Goal: Task Accomplishment & Management: Manage account settings

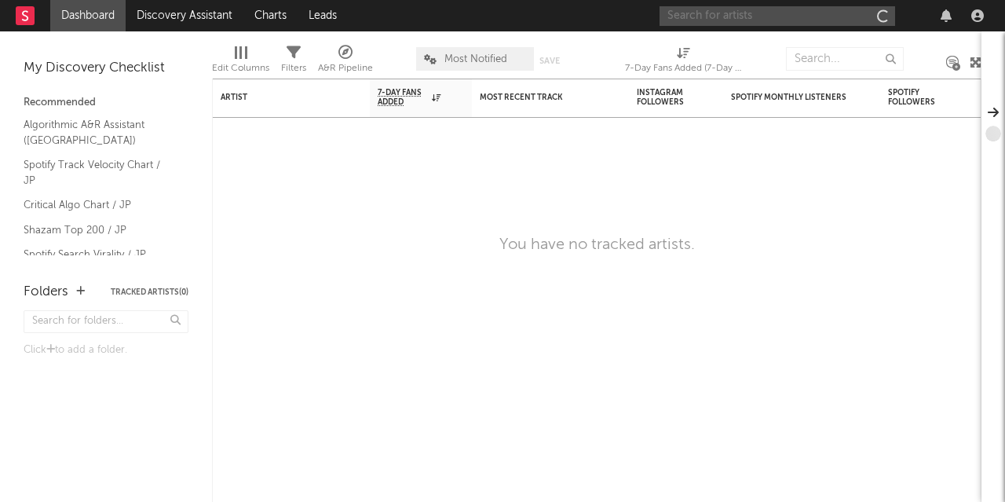
click at [794, 11] on input "text" at bounding box center [777, 16] width 236 height 20
type input "h"
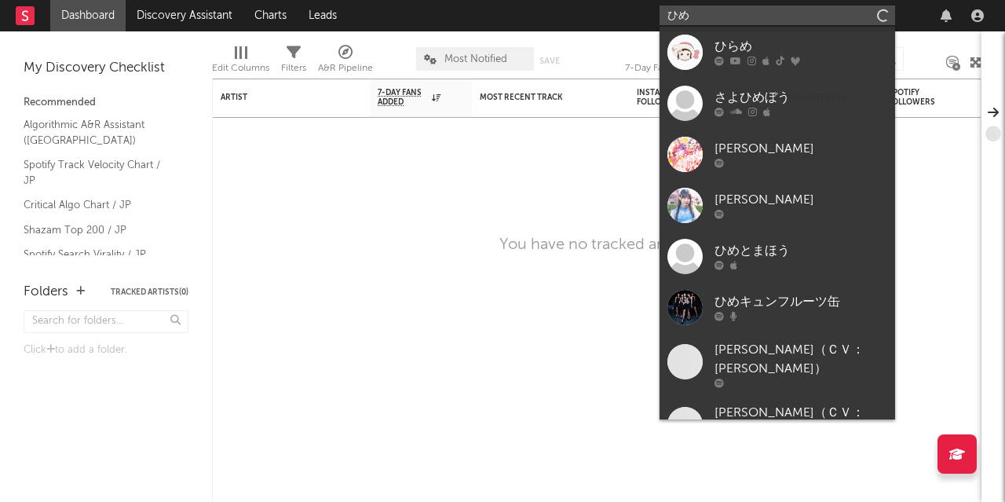
type input "ひ"
type input "う"
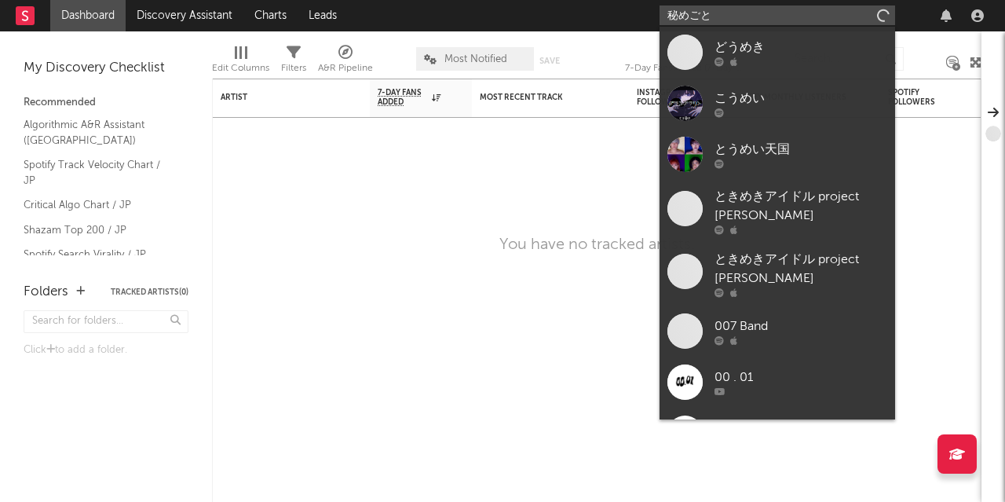
type input "秘めごと"
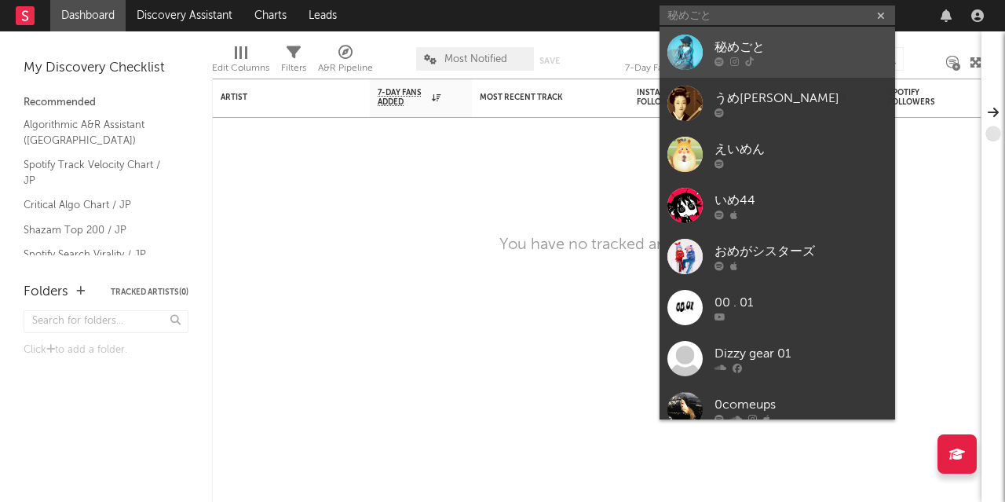
click at [755, 54] on div "秘めごと" at bounding box center [800, 47] width 173 height 19
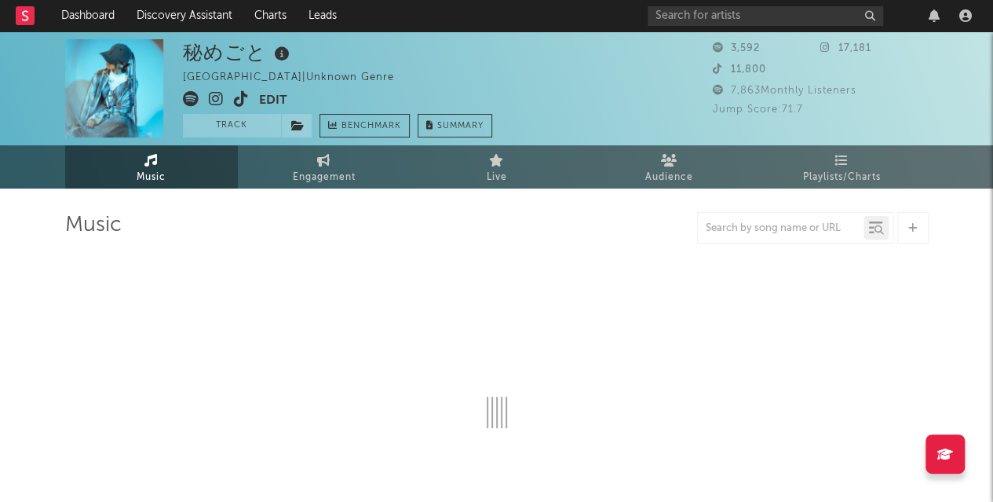
select select "1w"
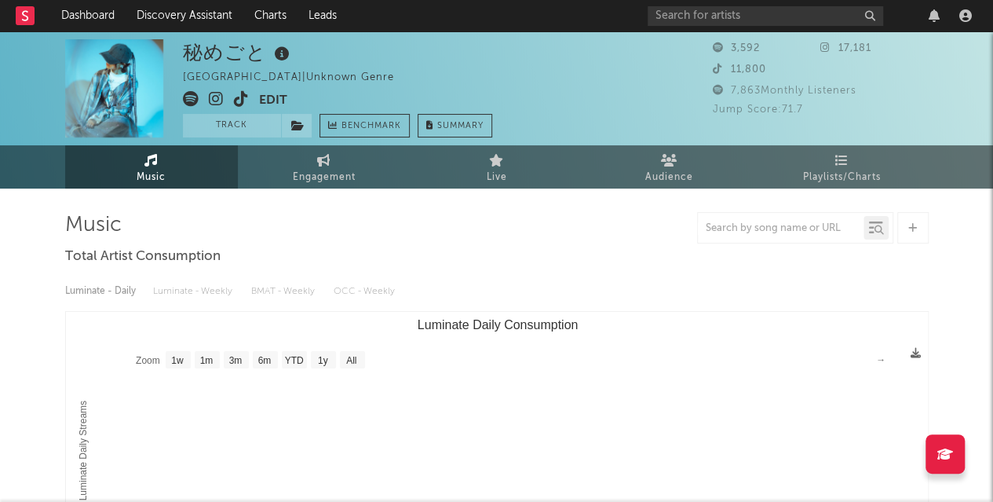
click at [210, 49] on div "秘めごと" at bounding box center [238, 52] width 111 height 26
copy div "秘めごと"
click at [277, 102] on button "Edit" at bounding box center [273, 101] width 28 height 20
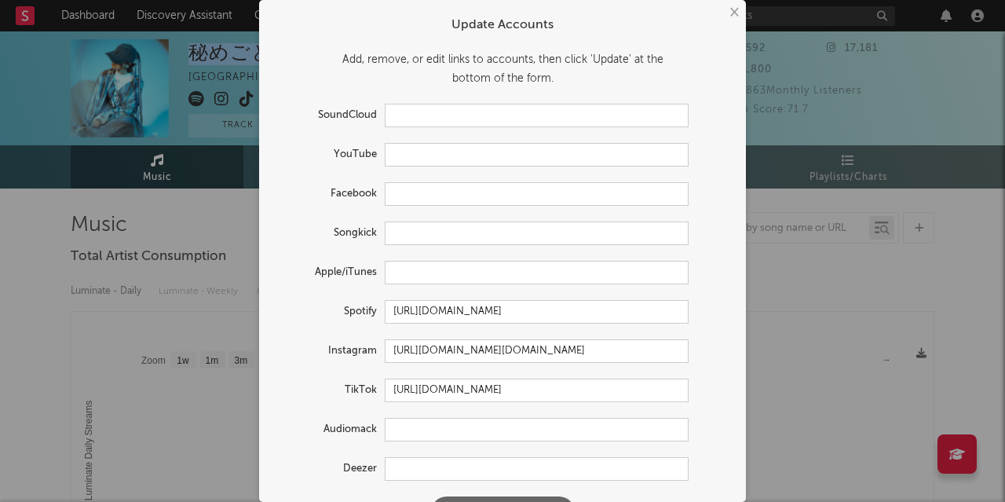
scroll to position [41, 0]
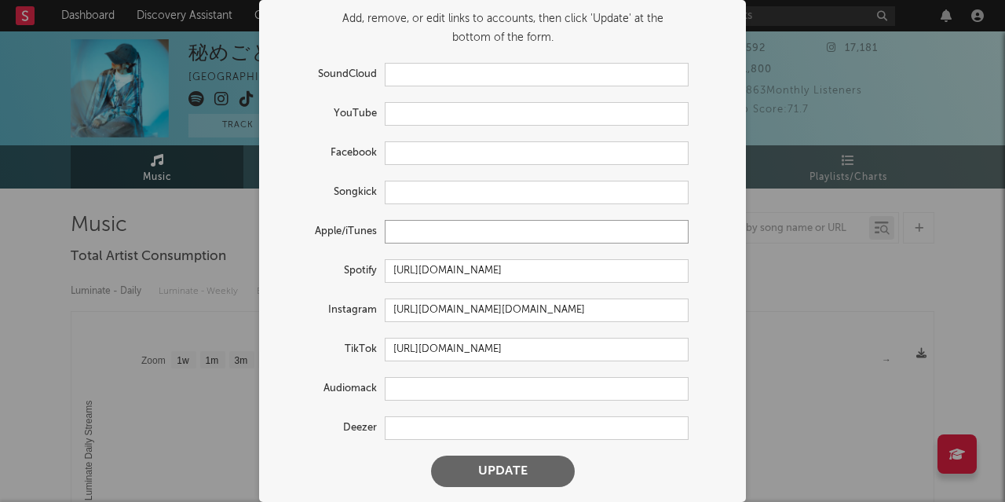
click at [407, 234] on input "text" at bounding box center [537, 232] width 304 height 24
paste input "https://music.apple.com/jp/artist/%E7%A7%98%E3%82%81%E3%81%94%E3%81%A8/15825874…"
drag, startPoint x: 416, startPoint y: 227, endPoint x: 320, endPoint y: 230, distance: 96.6
type input "https://music.apple.com/jp/artist/%E7%A7%98%E3%82%81%E3%81%94%E3%81%A8/15825874…"
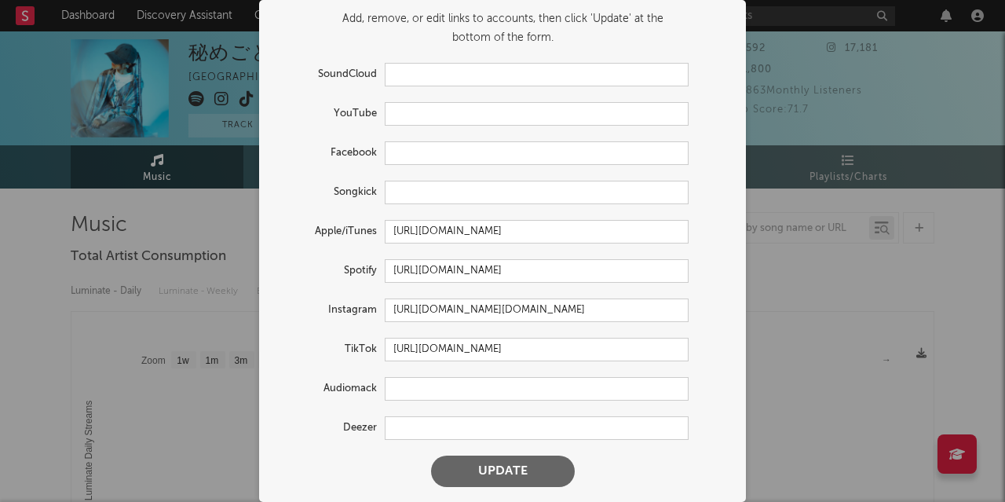
scroll to position [0, 0]
drag, startPoint x: 320, startPoint y: 230, endPoint x: 661, endPoint y: 449, distance: 405.7
click at [661, 449] on form "Update Accounts Add, remove, or edit links to accounts, then click 'Update' at …" at bounding box center [502, 231] width 471 height 528
click at [534, 462] on button "Update" at bounding box center [503, 470] width 144 height 31
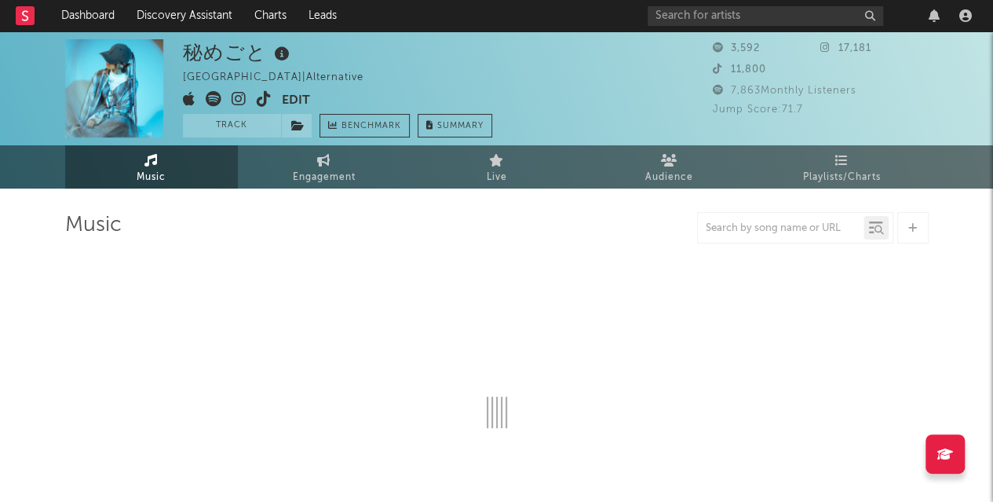
select select "1w"
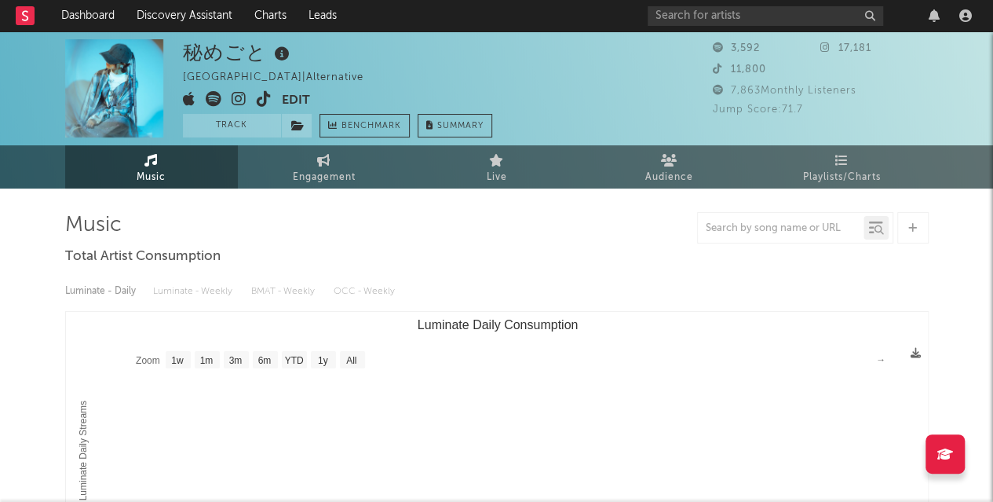
click at [297, 94] on button "Edit" at bounding box center [296, 101] width 28 height 20
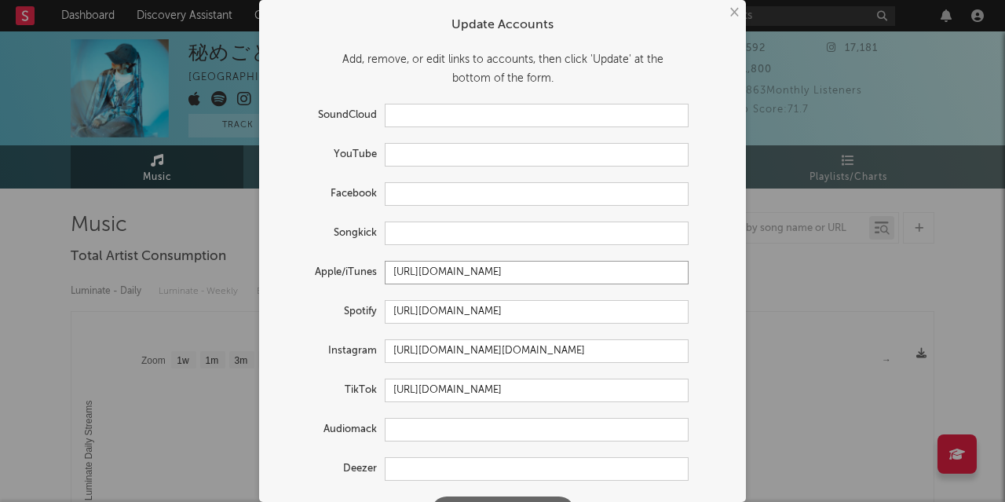
click at [427, 272] on input "https://music.apple.com/jp/artist/himegoto/1582587444?l=en-US" at bounding box center [537, 273] width 304 height 24
paste input "https://music.apple.com/jp/artist/%E7%A7%98%E3%82%81%E3%81%94%E3%81%A8/15825874…"
type input "https://music.apple.com/jp/artist/%E7%A7%98%E3%82%81%E3%81%94%E3%81%A8/15825874…"
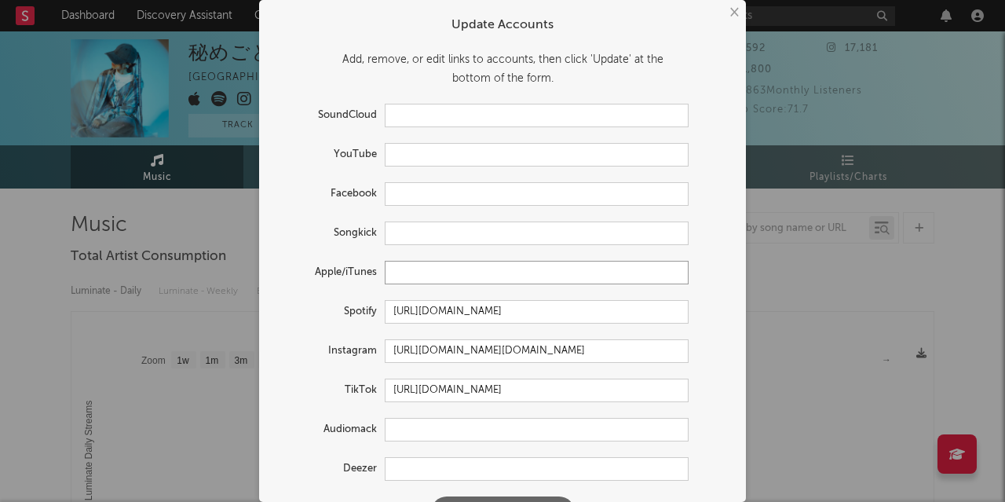
click at [427, 272] on input "text" at bounding box center [537, 273] width 304 height 24
click at [579, 268] on input "text" at bounding box center [537, 273] width 304 height 24
paste input "https://music.apple.com/jp/artist/%E7%A7%98%E3%82%81%E3%81%94%E3%81%A8/15825874…"
type input "https://music.apple.com/jp/artist/%E7%A7%98%E3%82%81%E3%81%94%E3%81%A8/15825874…"
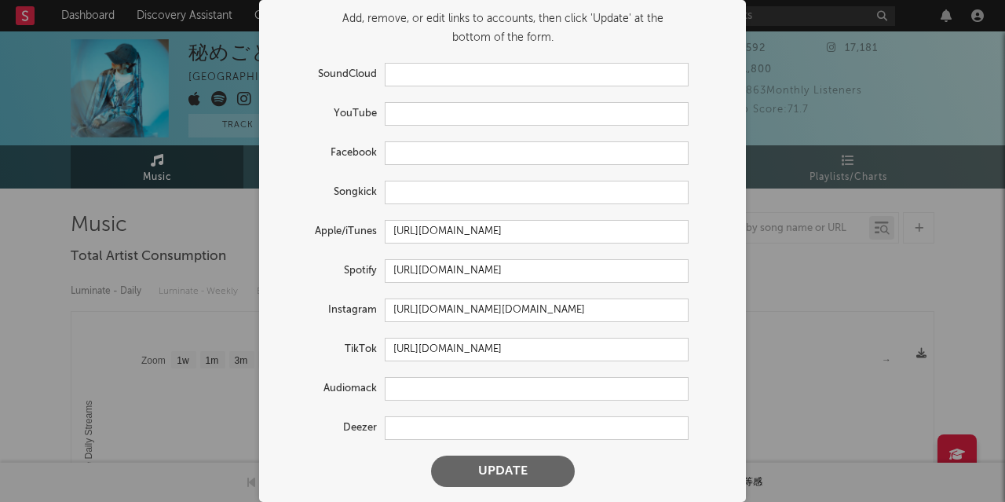
click at [454, 484] on button "Update" at bounding box center [503, 470] width 144 height 31
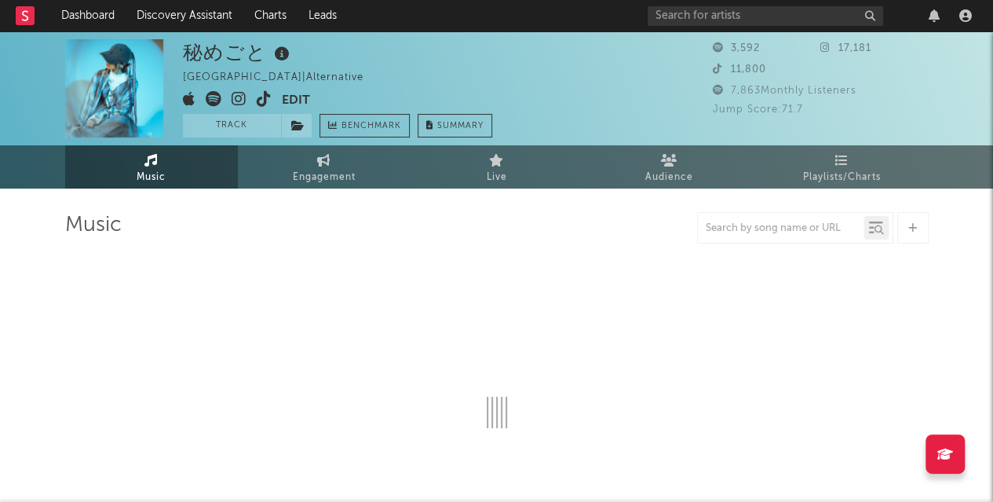
select select "1w"
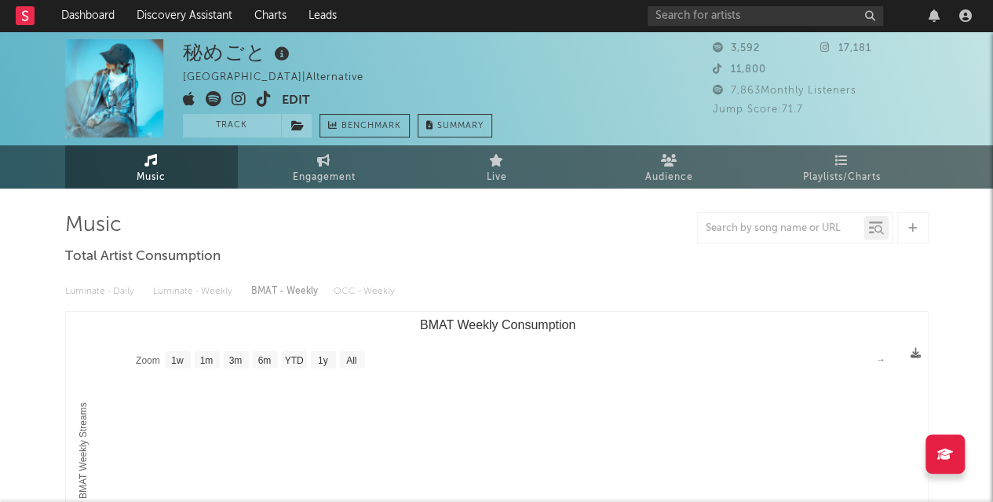
click at [187, 100] on icon at bounding box center [189, 99] width 13 height 16
click at [305, 97] on button "Edit" at bounding box center [296, 101] width 28 height 20
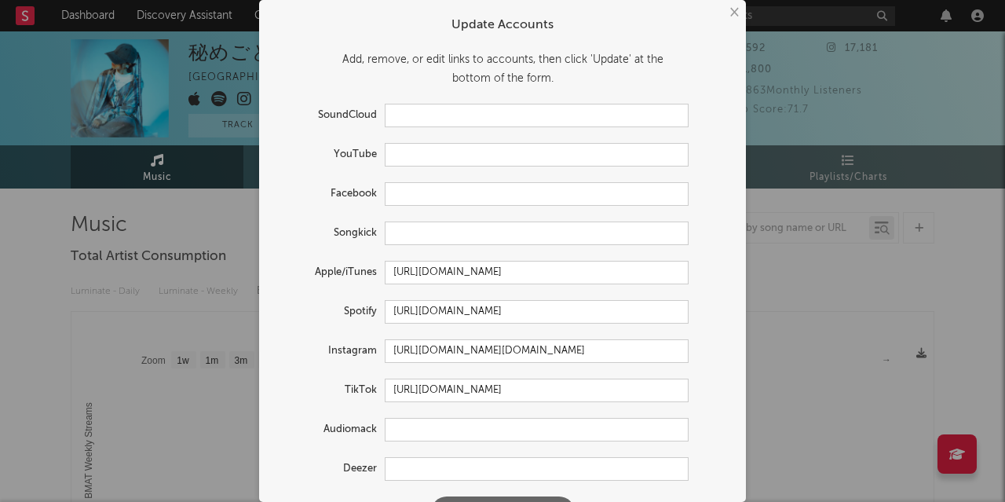
click at [718, 22] on div "Update Accounts" at bounding box center [502, 25] width 455 height 19
click at [728, 18] on button "×" at bounding box center [733, 12] width 17 height 17
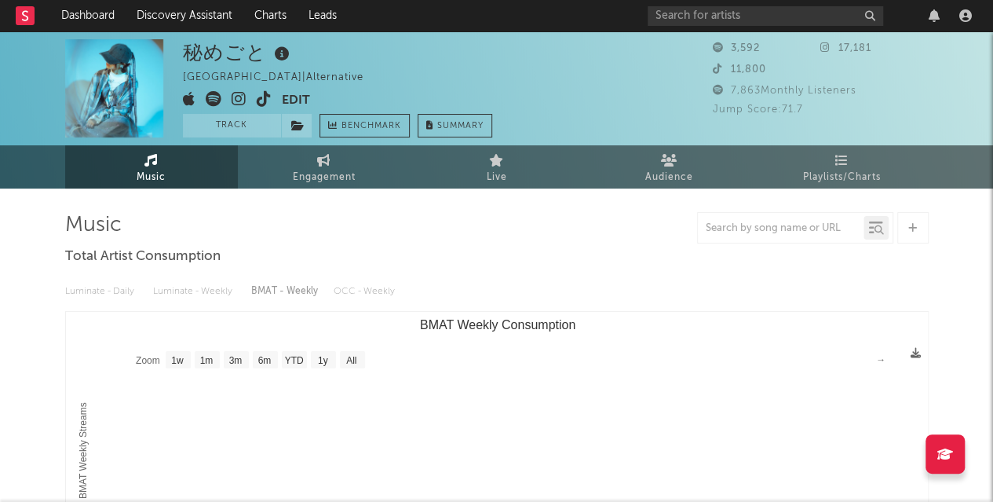
click at [291, 97] on button "Edit" at bounding box center [296, 101] width 28 height 20
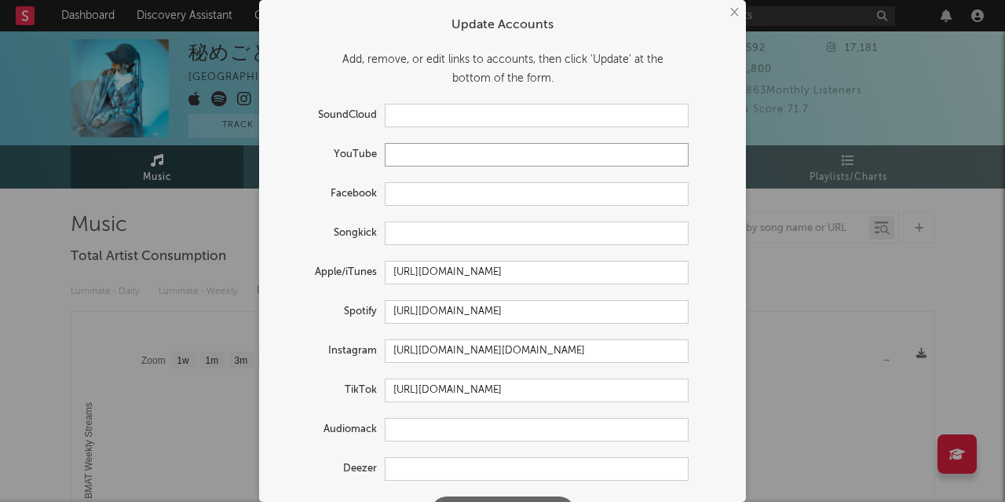
click at [429, 146] on input "text" at bounding box center [537, 155] width 304 height 24
paste input "https://www.youtube.com/channel/UCUQta6GzSUOaKQFpBvonQig"
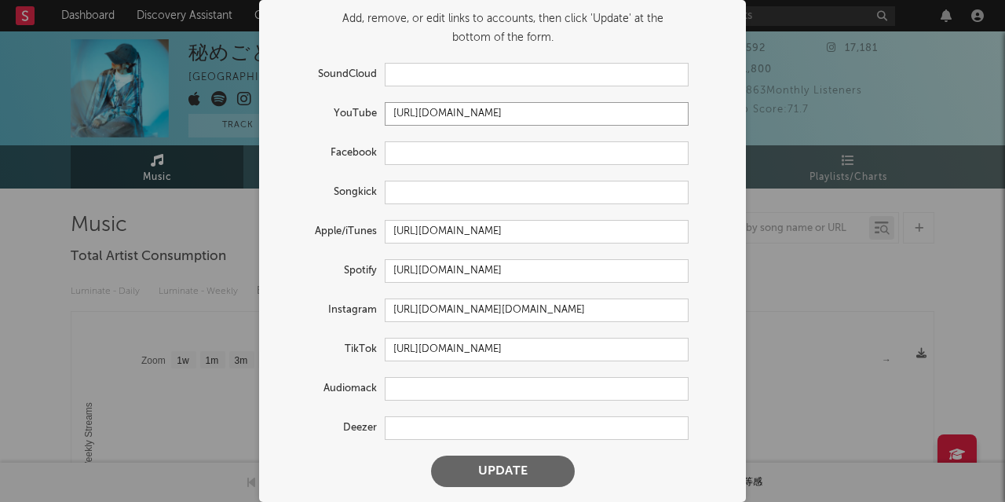
type input "https://www.youtube.com/channel/UCUQta6GzSUOaKQFpBvonQig"
click at [493, 459] on button "Update" at bounding box center [503, 470] width 144 height 31
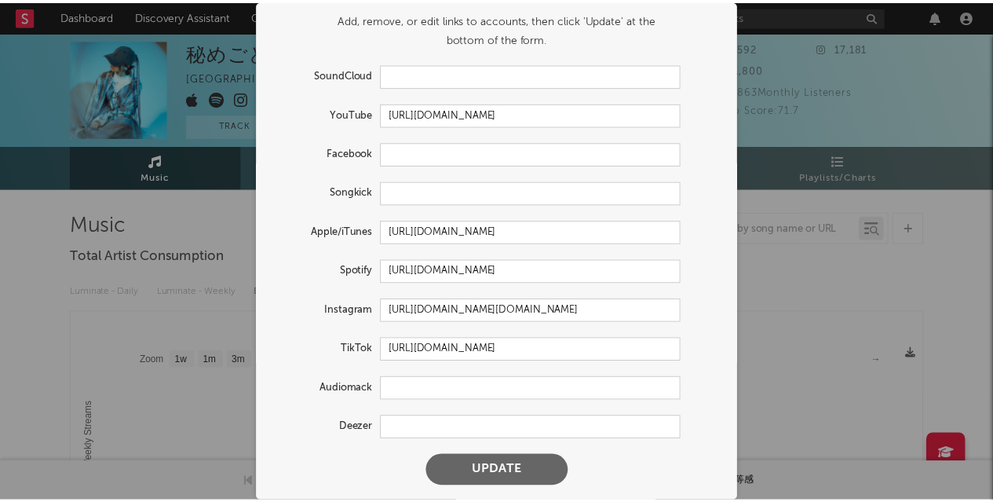
scroll to position [0, 0]
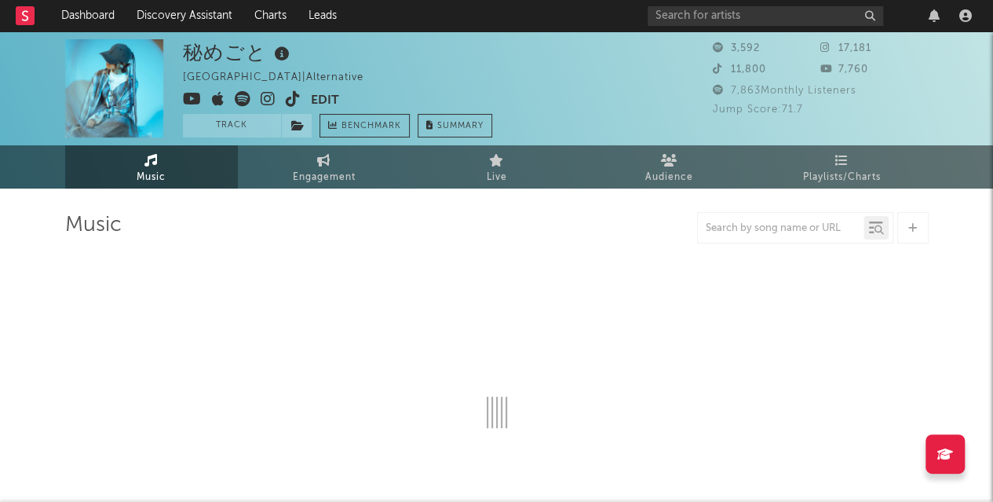
select select "1w"
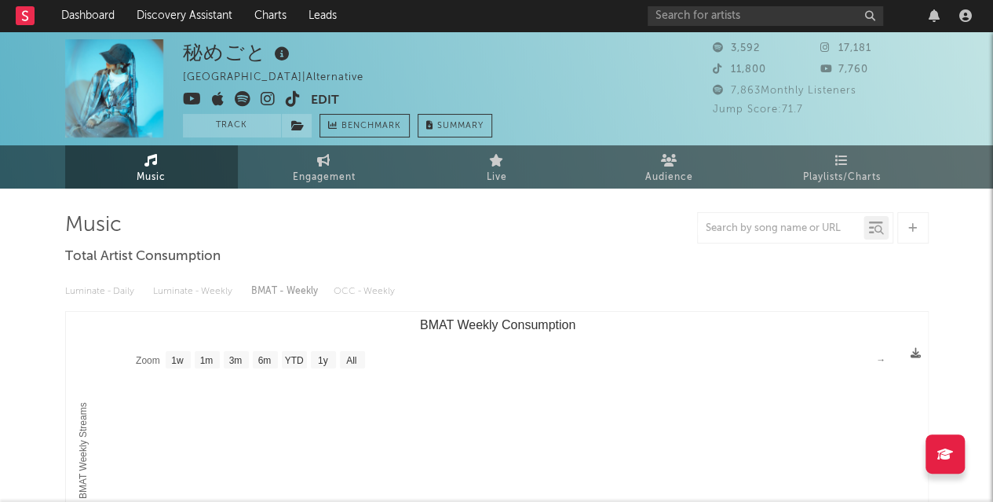
click at [191, 95] on icon at bounding box center [192, 99] width 19 height 16
click at [474, 49] on div "秘めごと Japan | Alternative Edit Track Benchmark Summary" at bounding box center [337, 88] width 309 height 98
click at [325, 91] on button "Edit" at bounding box center [325, 101] width 28 height 20
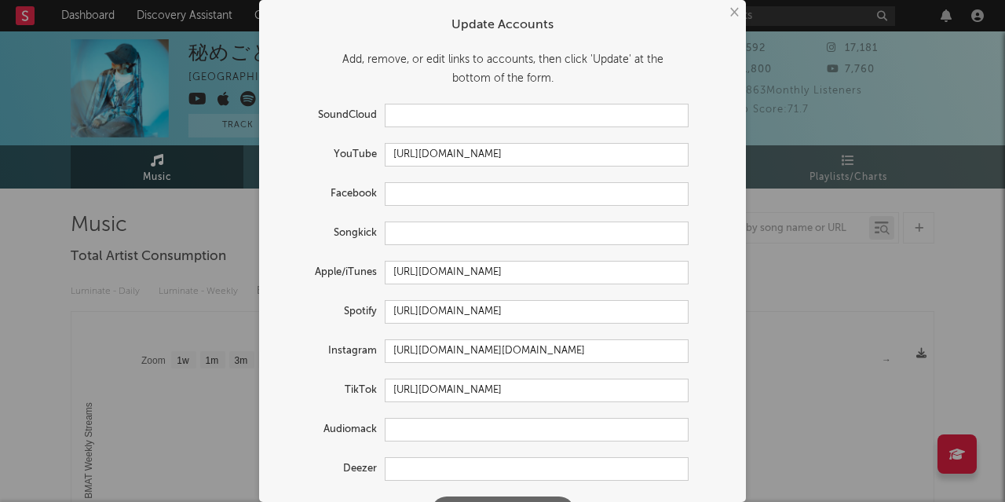
click at [725, 13] on button "×" at bounding box center [733, 12] width 17 height 17
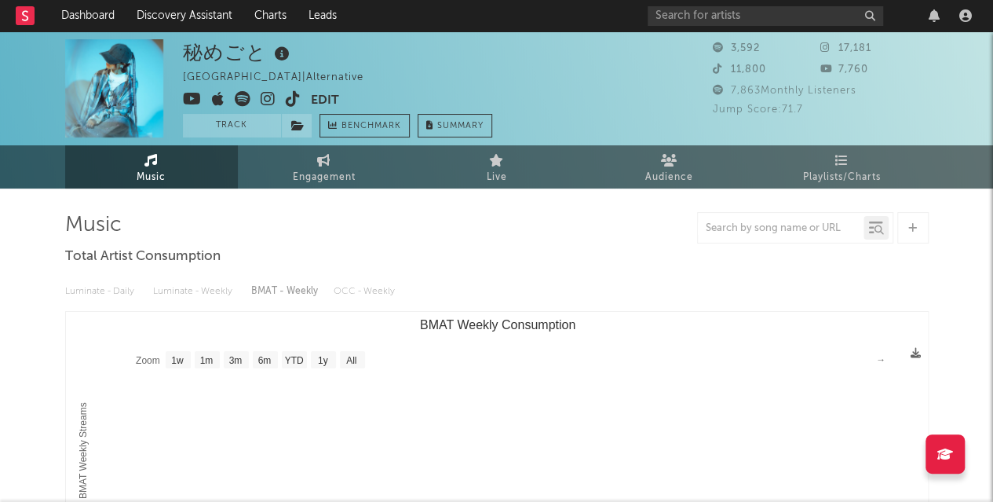
click at [617, 82] on div "秘めごと Japan | Alternative Edit Track Benchmark Summary" at bounding box center [438, 88] width 510 height 98
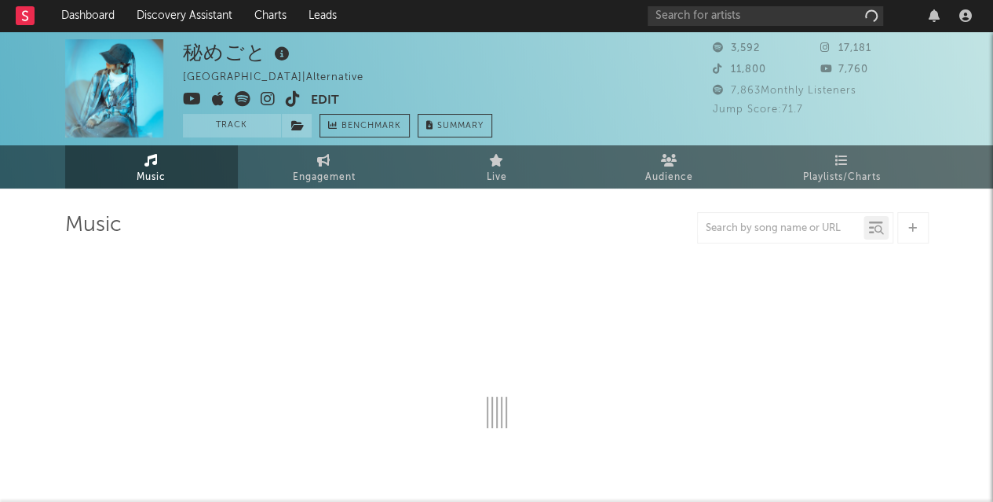
select select "1w"
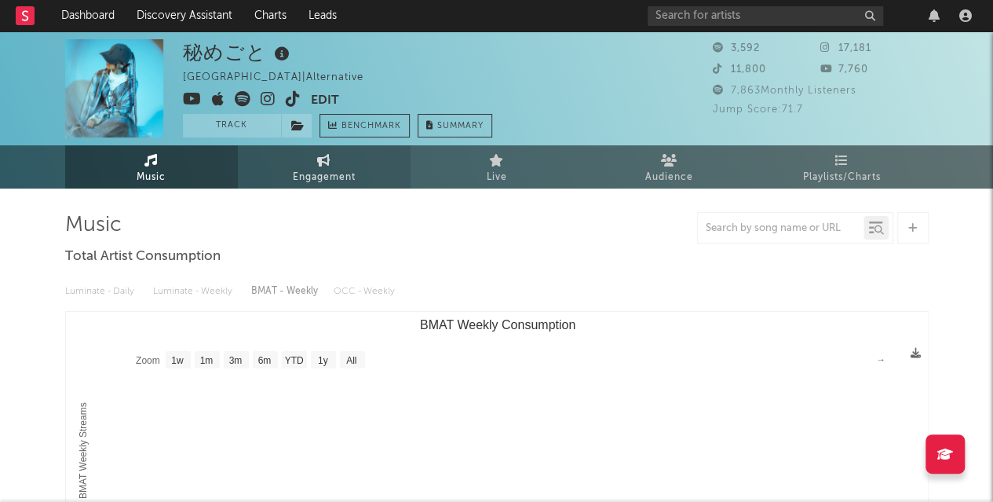
click at [320, 174] on span "Engagement" at bounding box center [324, 177] width 63 height 19
select select "1w"
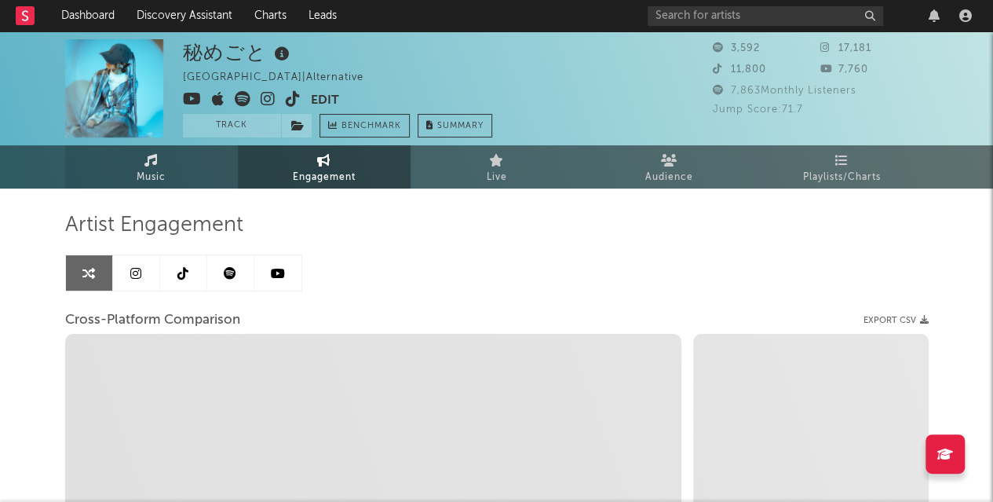
click at [168, 185] on link "Music" at bounding box center [151, 166] width 173 height 43
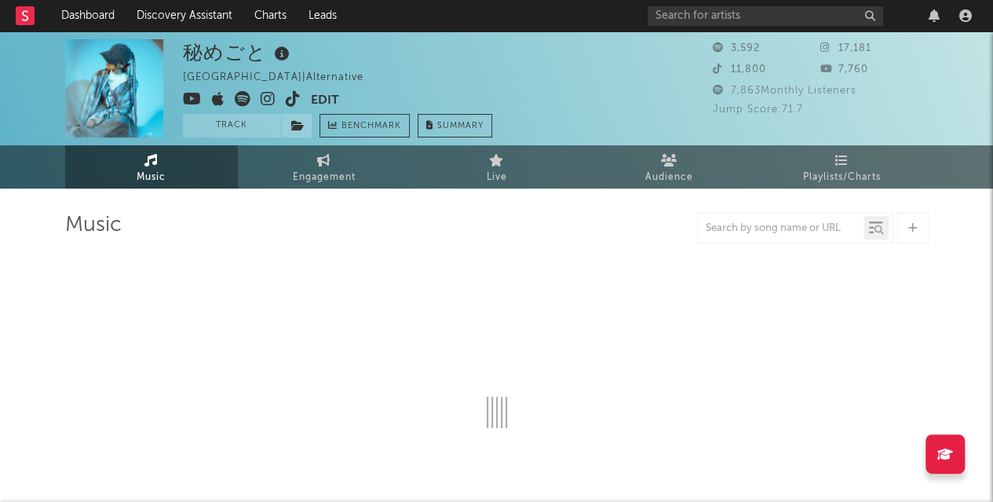
select select "1w"
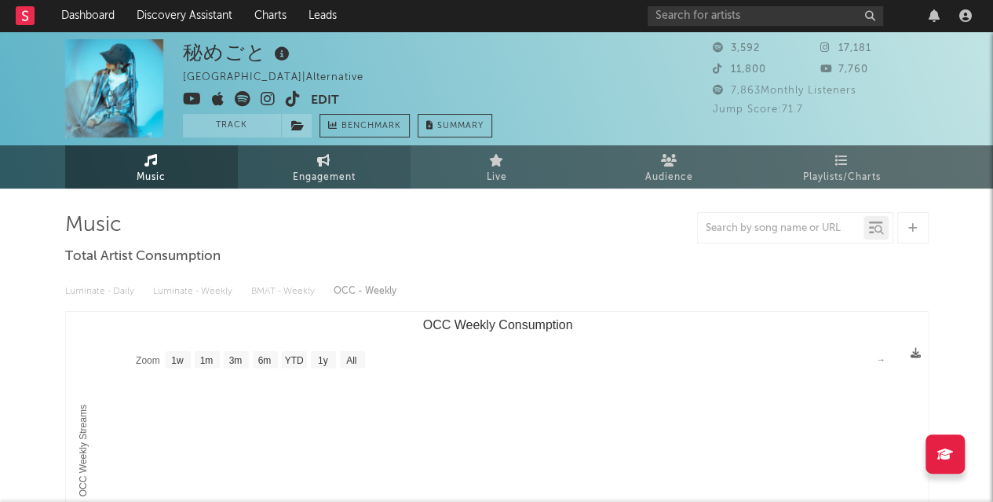
click at [328, 183] on span "Engagement" at bounding box center [324, 177] width 63 height 19
select select "1m"
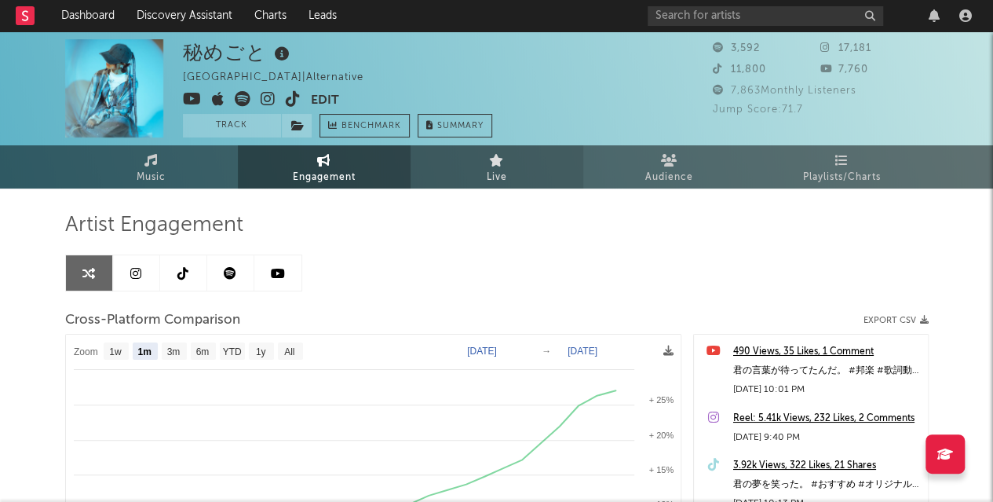
click at [499, 156] on icon at bounding box center [496, 160] width 15 height 13
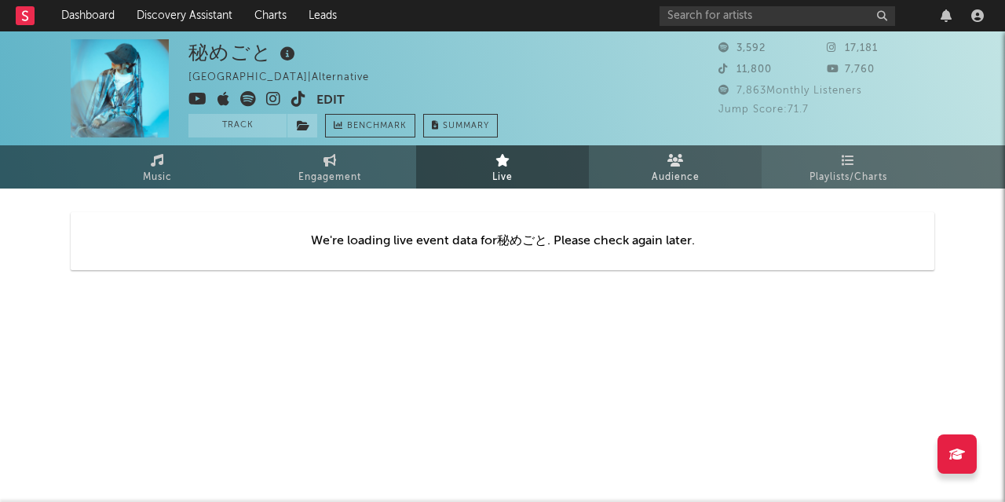
click at [674, 155] on icon at bounding box center [675, 160] width 16 height 13
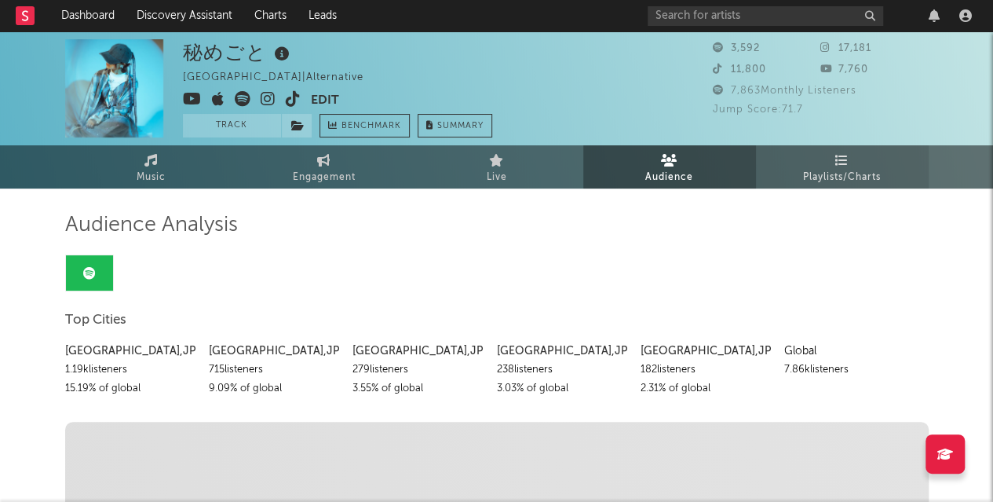
click at [782, 170] on link "Playlists/Charts" at bounding box center [842, 166] width 173 height 43
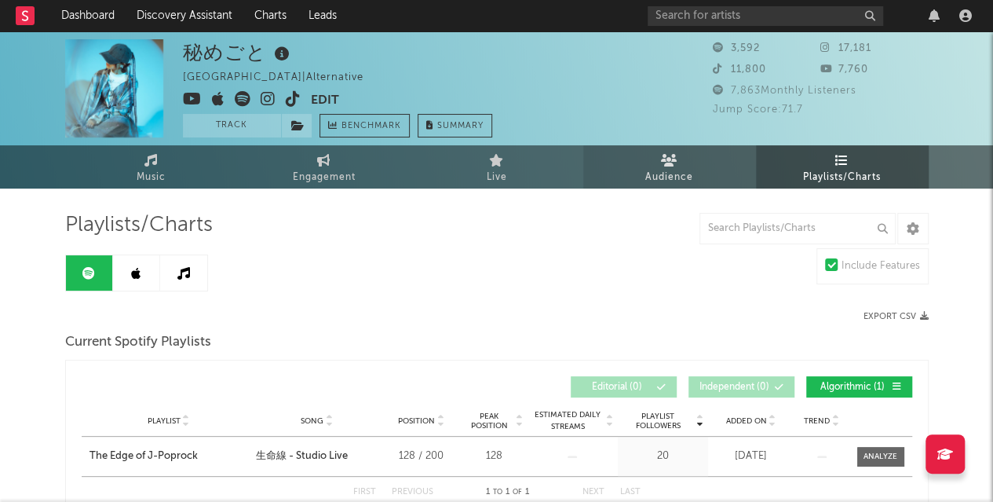
click at [688, 169] on span "Audience" at bounding box center [669, 177] width 48 height 19
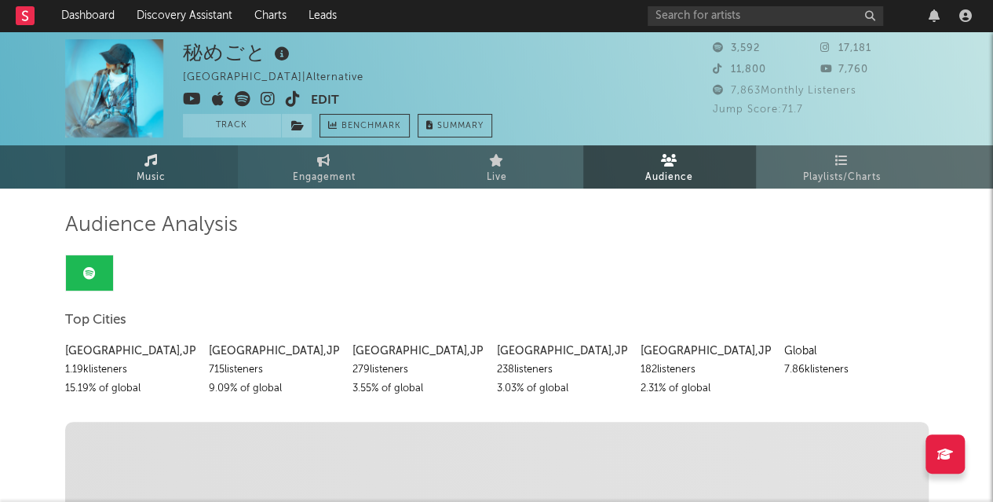
click at [150, 174] on span "Music" at bounding box center [151, 177] width 29 height 19
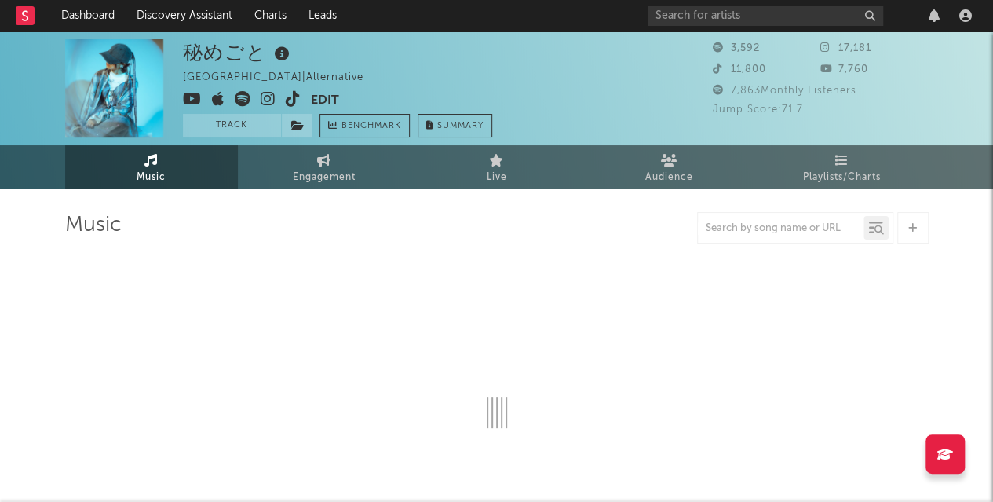
select select "1w"
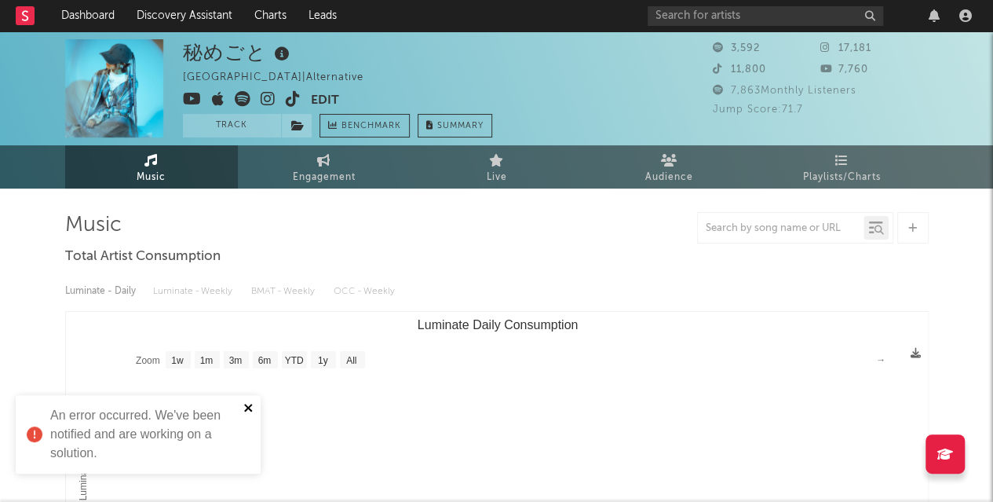
click at [250, 411] on icon "close" at bounding box center [248, 407] width 11 height 13
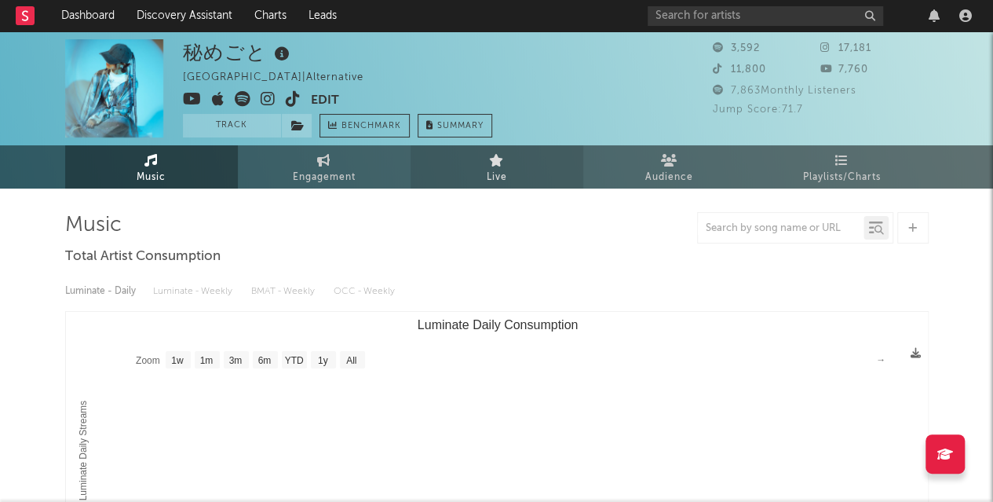
click at [499, 178] on span "Live" at bounding box center [497, 177] width 20 height 19
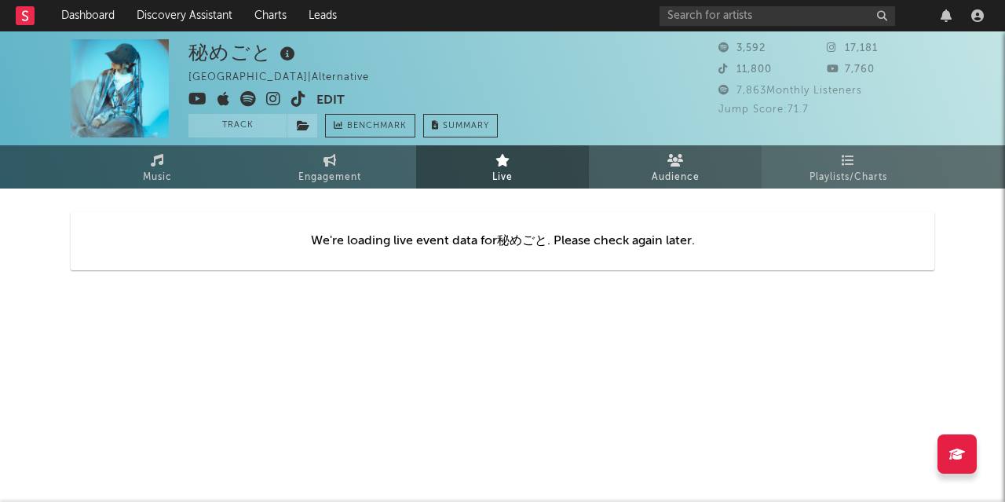
click at [667, 159] on icon at bounding box center [675, 160] width 16 height 13
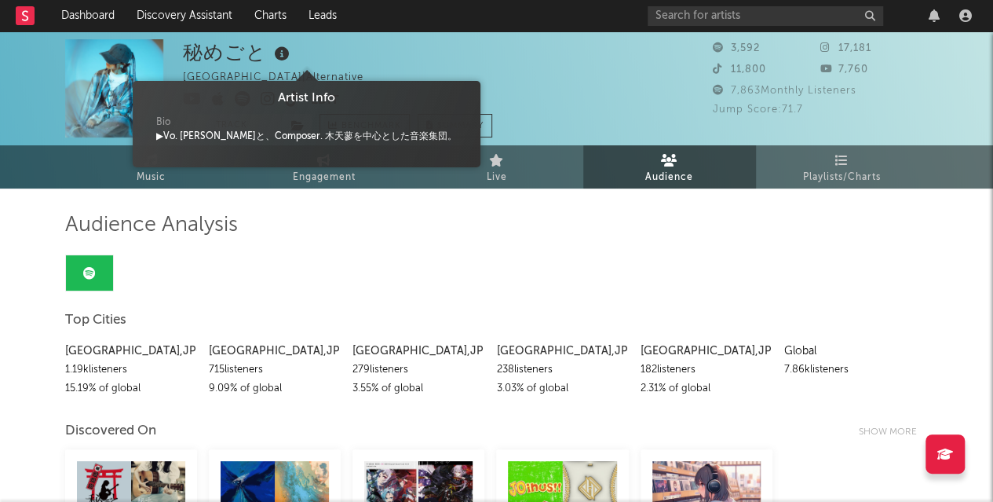
click at [283, 49] on icon at bounding box center [282, 54] width 23 height 22
click at [263, 91] on div "Artist Info" at bounding box center [306, 98] width 324 height 19
click at [370, 75] on div "秘めごと Japan | Alternative Edit Track Benchmark Summary" at bounding box center [337, 88] width 309 height 98
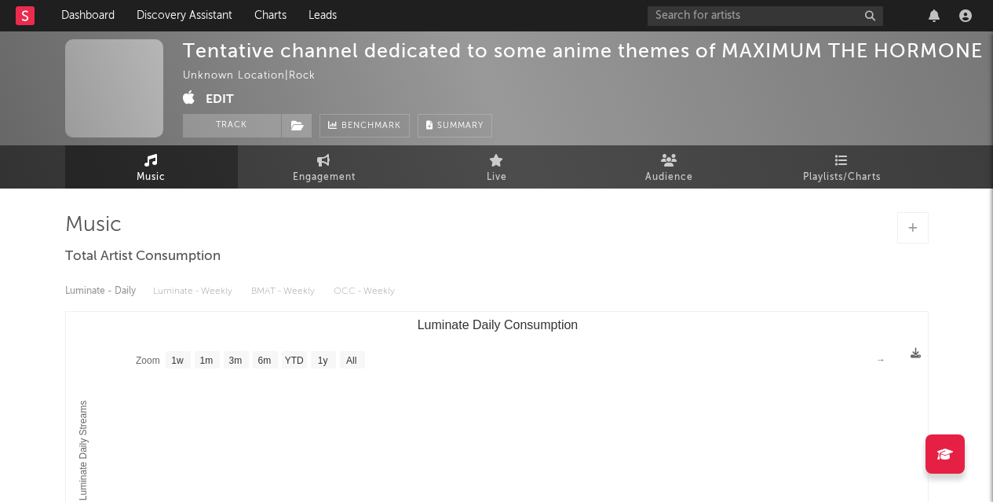
select select "1w"
